Goal: Find specific page/section: Find specific page/section

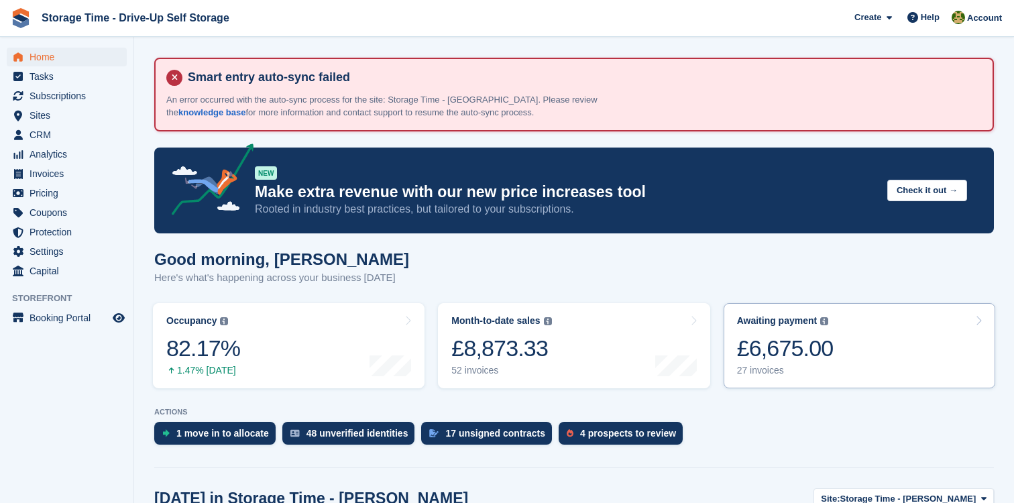
click at [762, 349] on div "£6,675.00" at bounding box center [785, 348] width 97 height 27
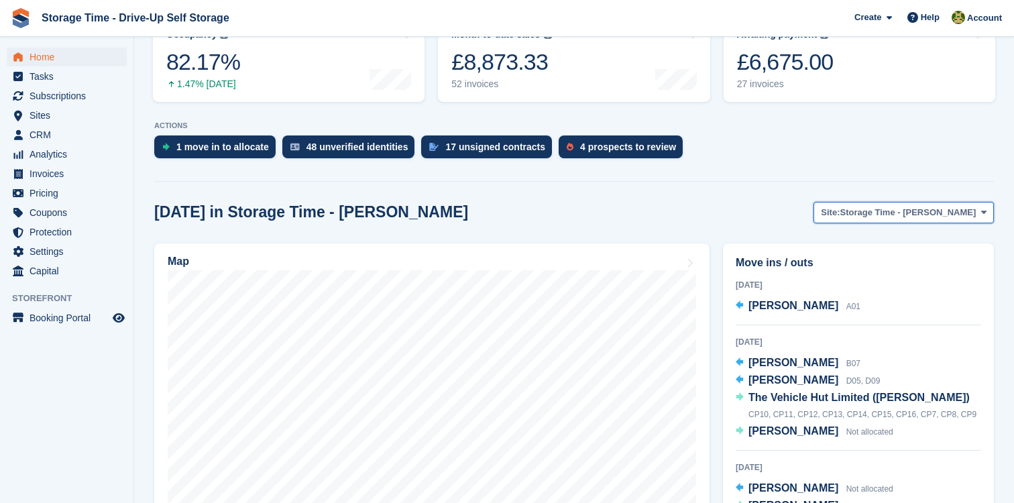
click at [867, 220] on button "Site: Storage Time - Sharston" at bounding box center [904, 213] width 180 height 22
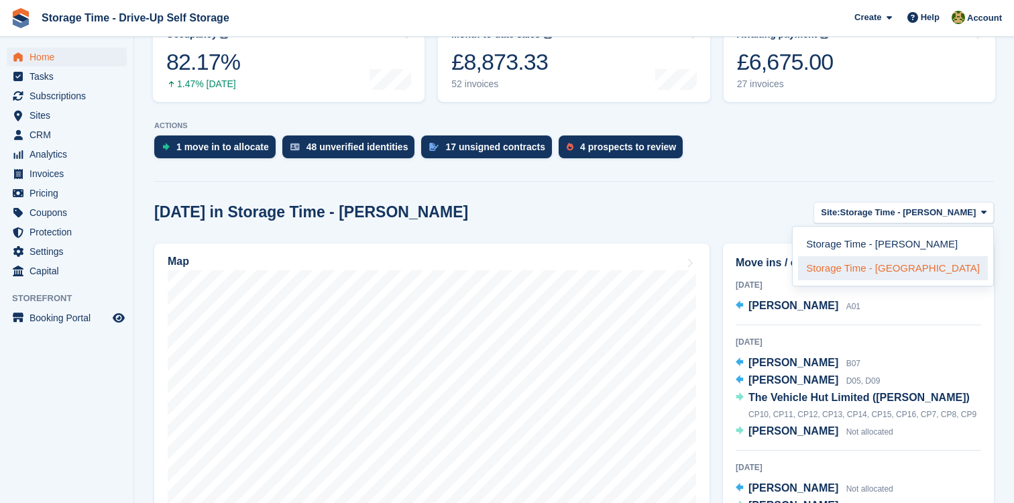
click at [867, 270] on link "Storage Time - [GEOGRAPHIC_DATA]" at bounding box center [893, 268] width 190 height 24
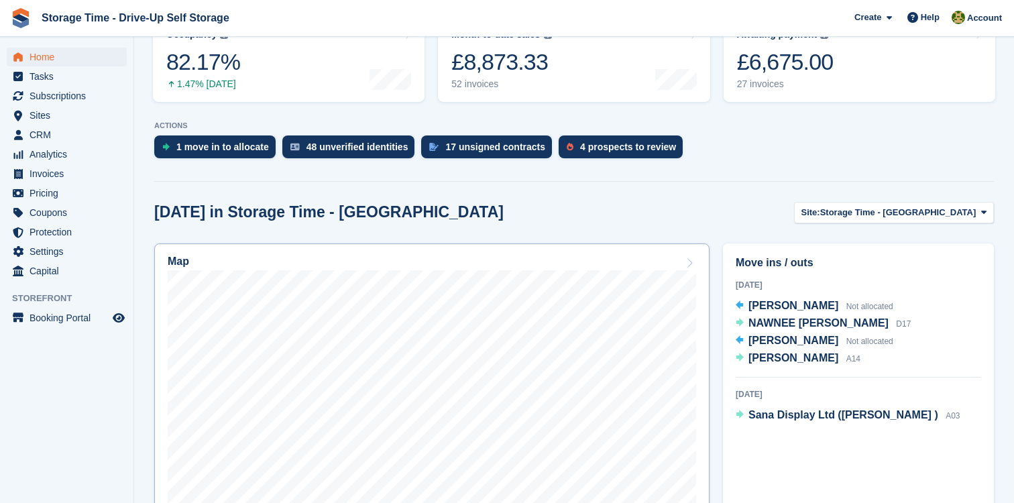
click at [637, 262] on div "Map" at bounding box center [432, 263] width 528 height 15
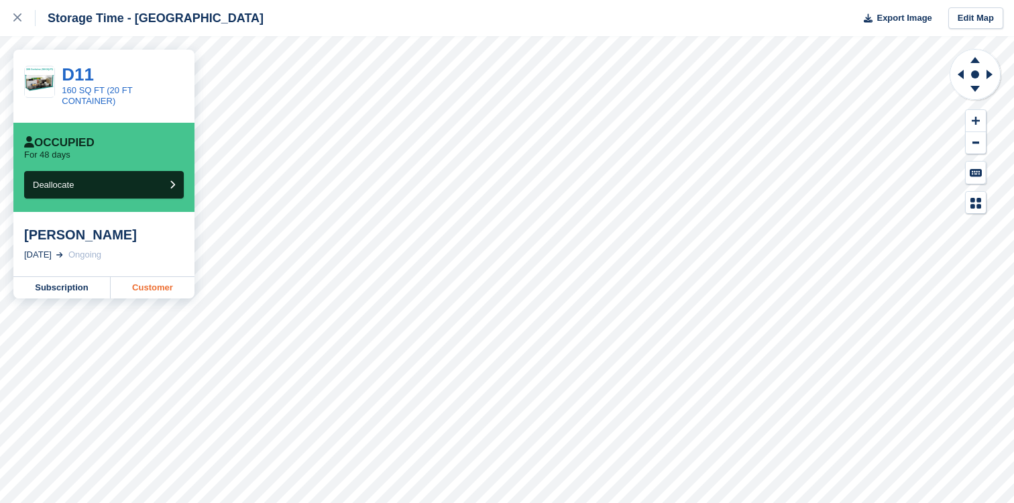
click at [147, 281] on link "Customer" at bounding box center [153, 287] width 84 height 21
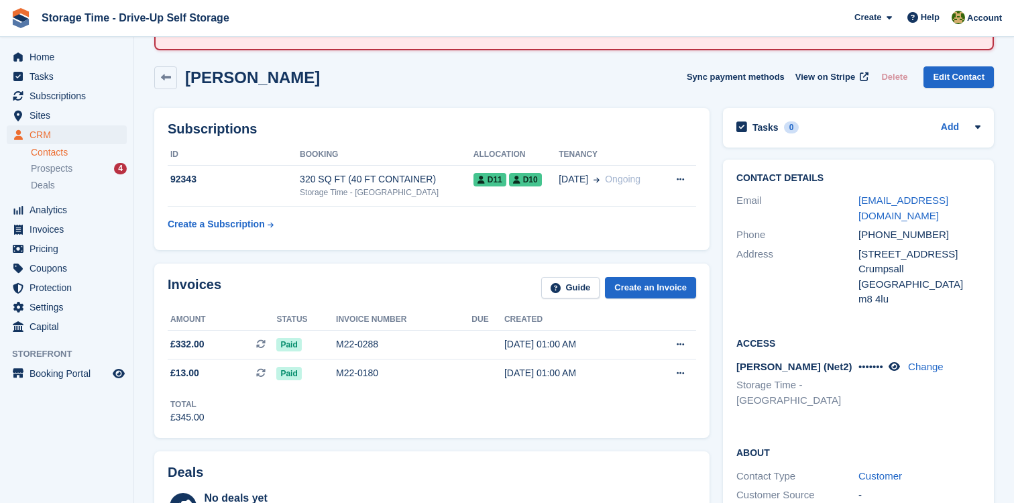
scroll to position [82, 0]
